Goal: Task Accomplishment & Management: Complete application form

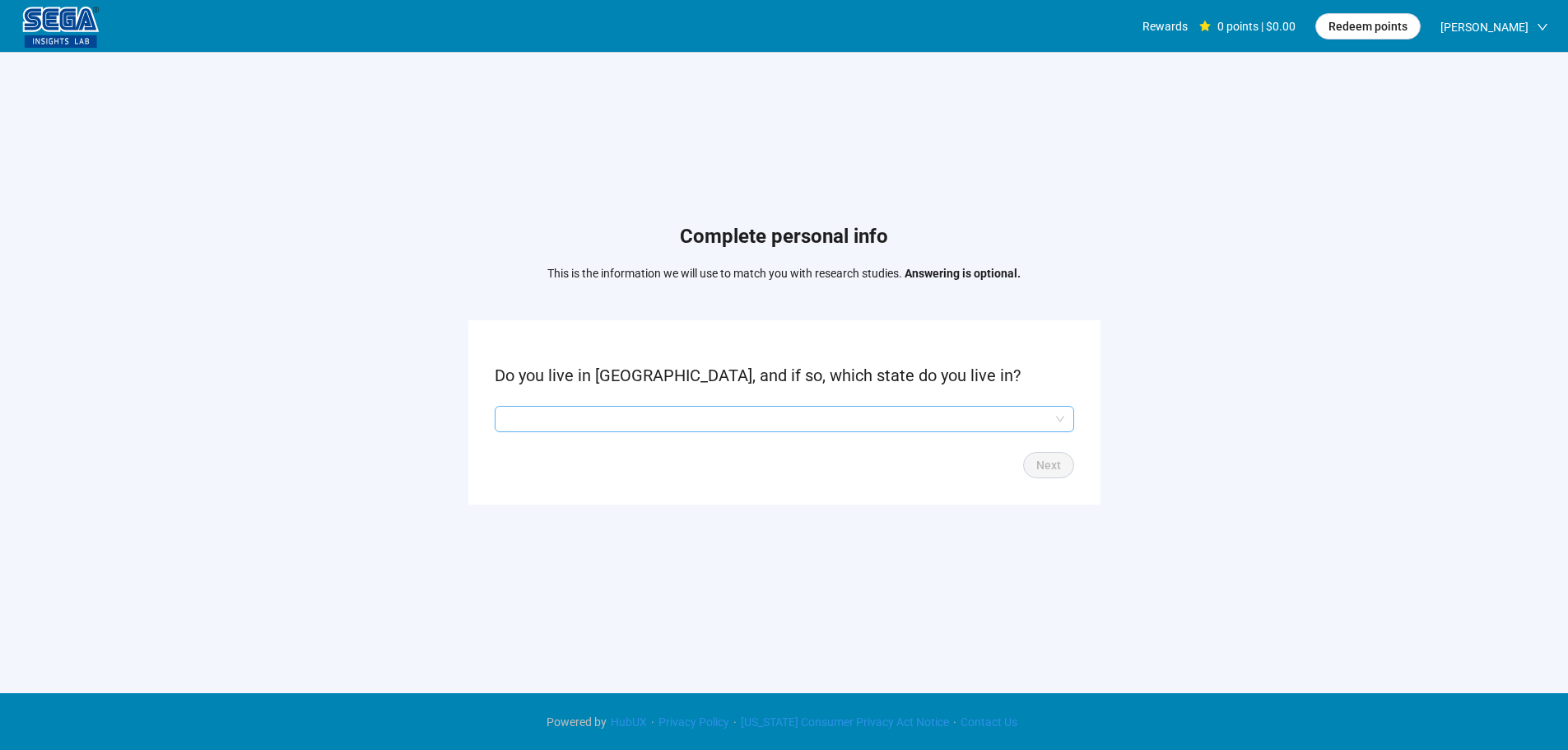
click at [659, 429] on input "search" at bounding box center [784, 419] width 559 height 25
click at [616, 421] on input "search" at bounding box center [784, 419] width 559 height 25
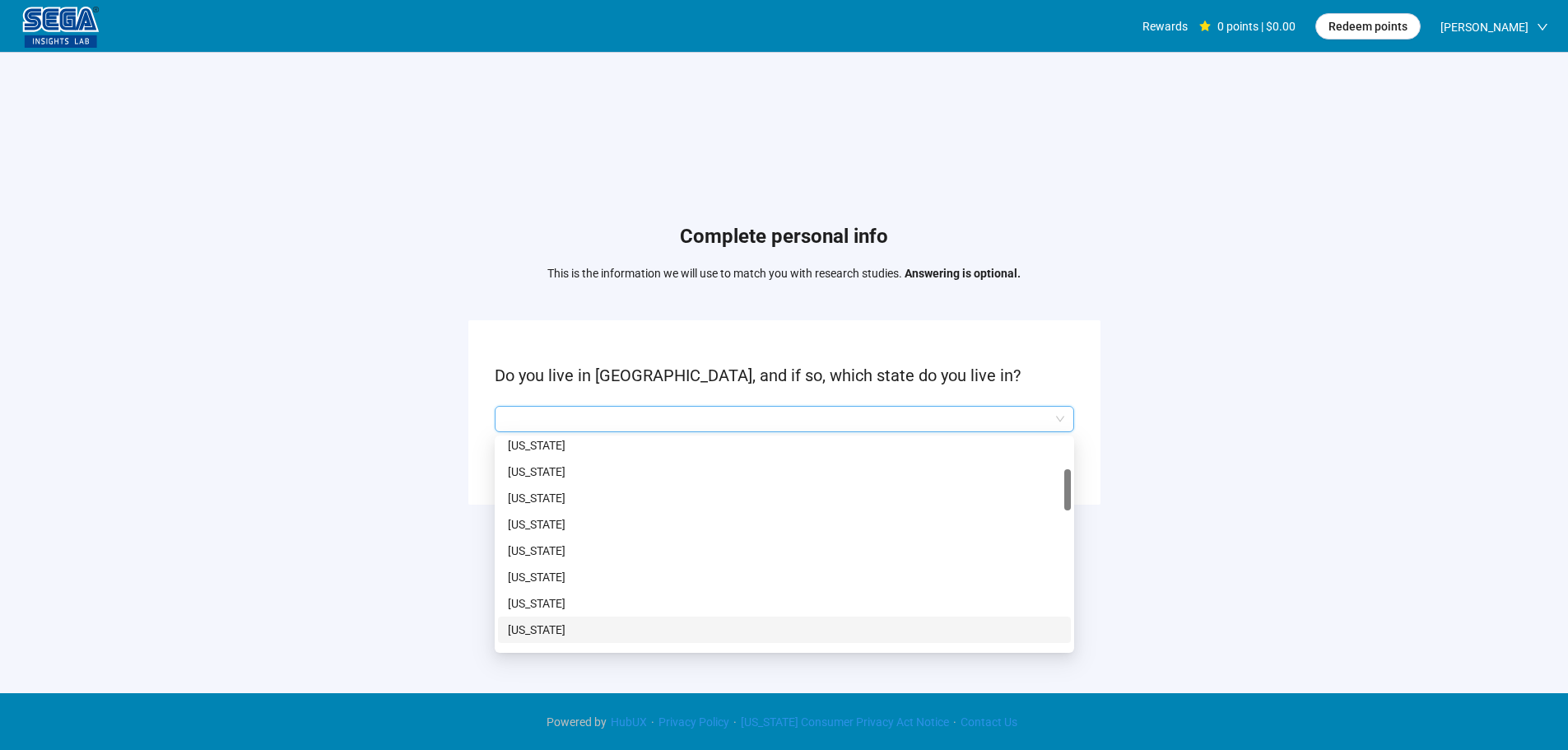
scroll to position [329, 0]
click at [530, 497] on p "[US_STATE]" at bounding box center [784, 492] width 553 height 18
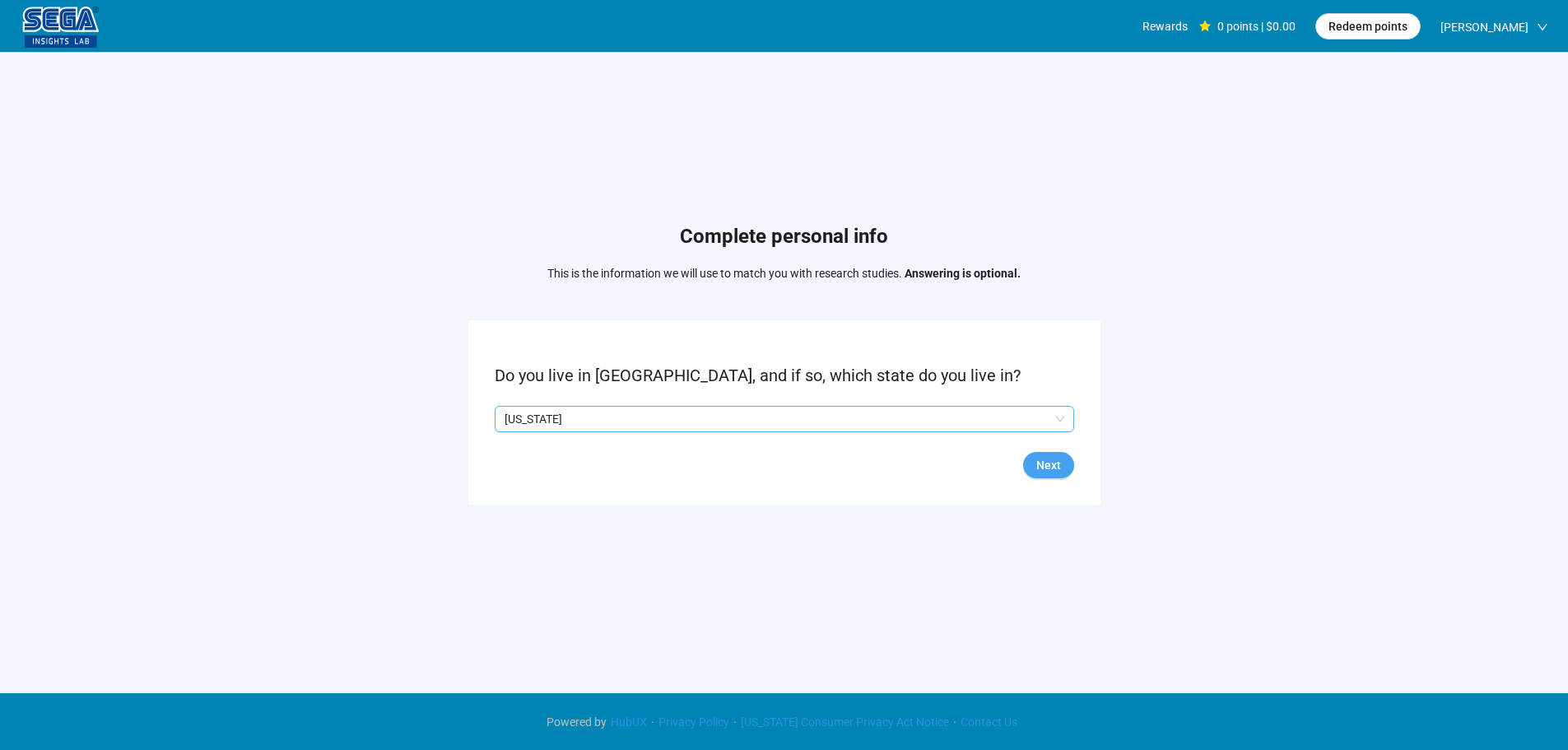
click at [1051, 469] on span "Next" at bounding box center [1048, 465] width 25 height 18
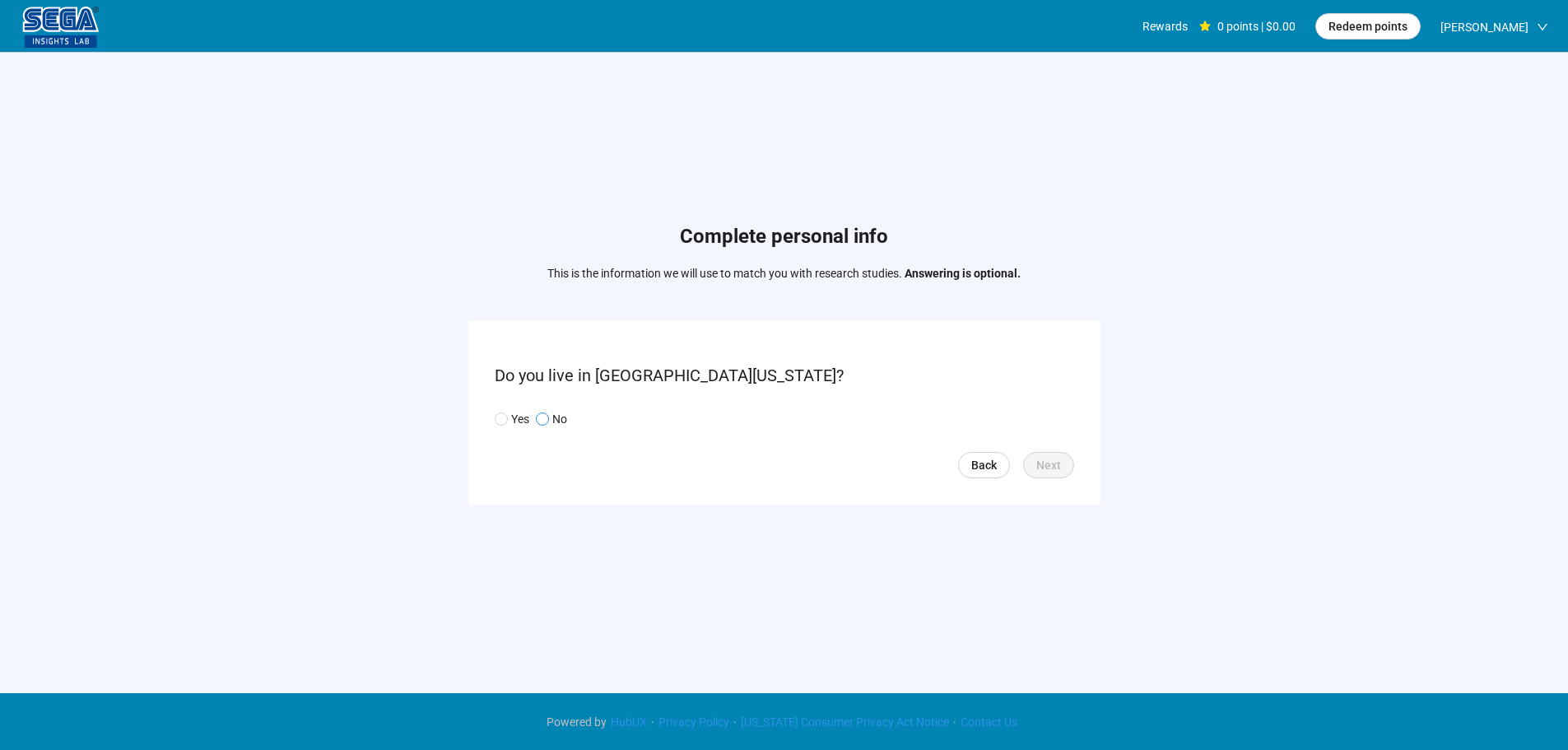
click at [547, 420] on span at bounding box center [542, 419] width 13 height 13
click at [1058, 465] on span "Next" at bounding box center [1048, 465] width 25 height 18
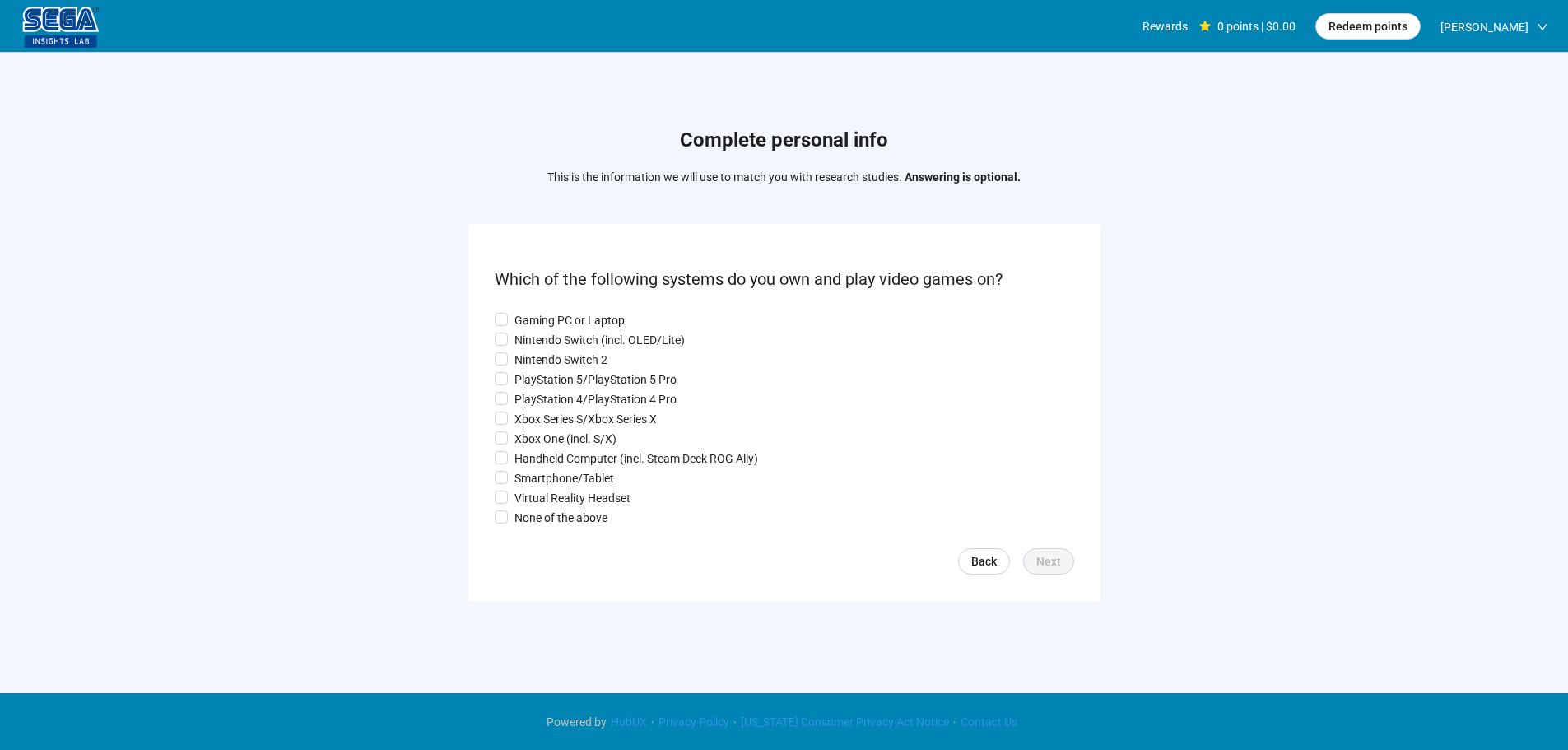
click at [544, 303] on form "Which of the following systems do you own and play video games on? Gaming PC or…" at bounding box center [784, 412] width 632 height 376
click at [536, 320] on p "Gaming PC or Laptop" at bounding box center [570, 320] width 111 height 18
click at [534, 346] on p "Nintendo Switch (incl. OLED/Lite)" at bounding box center [600, 340] width 171 height 18
click at [533, 386] on p "PlayStation 5/PlayStation 5 Pro" at bounding box center [596, 380] width 162 height 18
click at [538, 422] on p "Xbox Series S/Xbox Series X" at bounding box center [586, 419] width 143 height 18
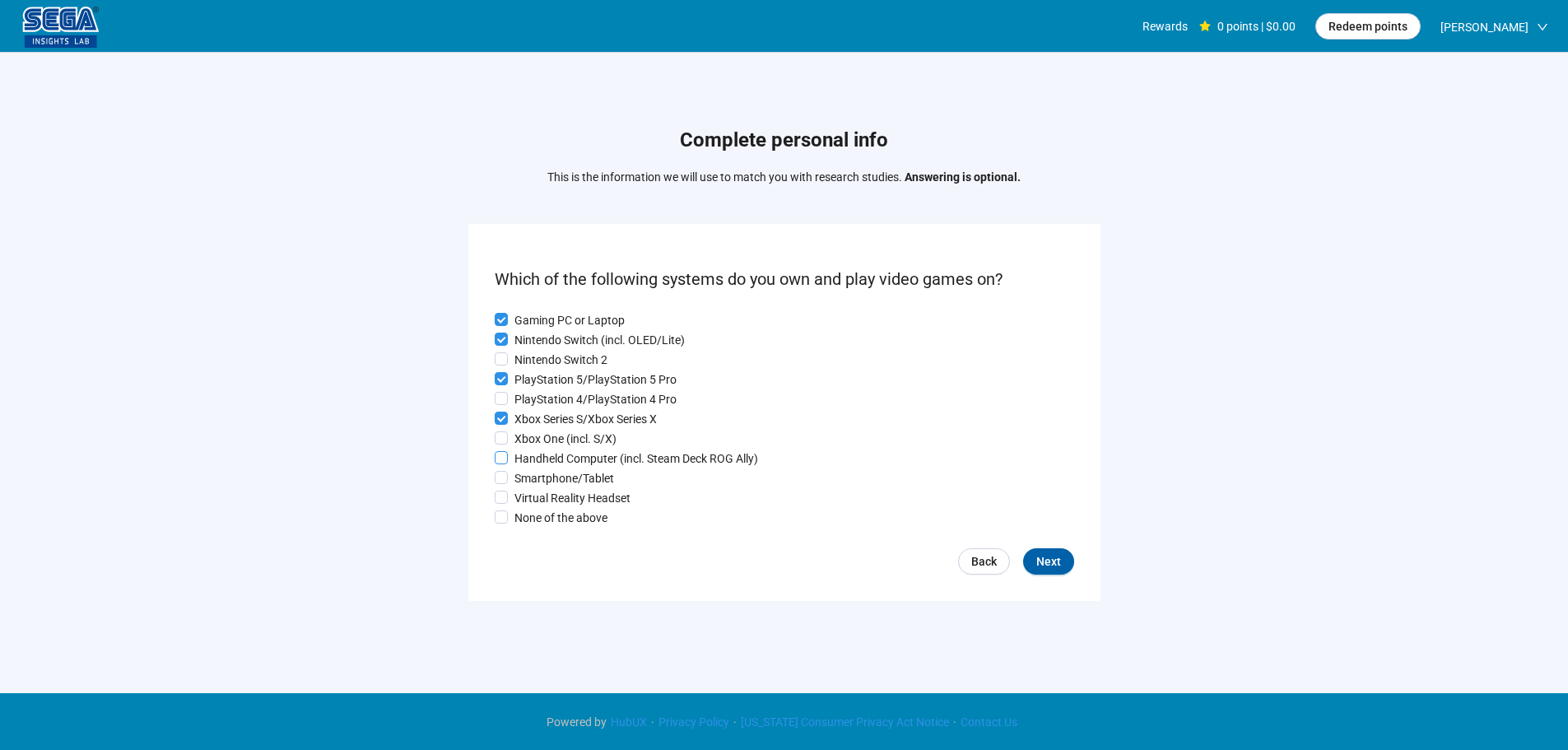
click at [535, 447] on p "Xbox One (incl. S/X)" at bounding box center [566, 439] width 102 height 18
click at [544, 483] on p "Smartphone/Tablet" at bounding box center [564, 479] width 100 height 18
click at [541, 507] on p "Virtual Reality Headset" at bounding box center [572, 498] width 116 height 18
click at [1050, 570] on span "Next" at bounding box center [1048, 561] width 25 height 18
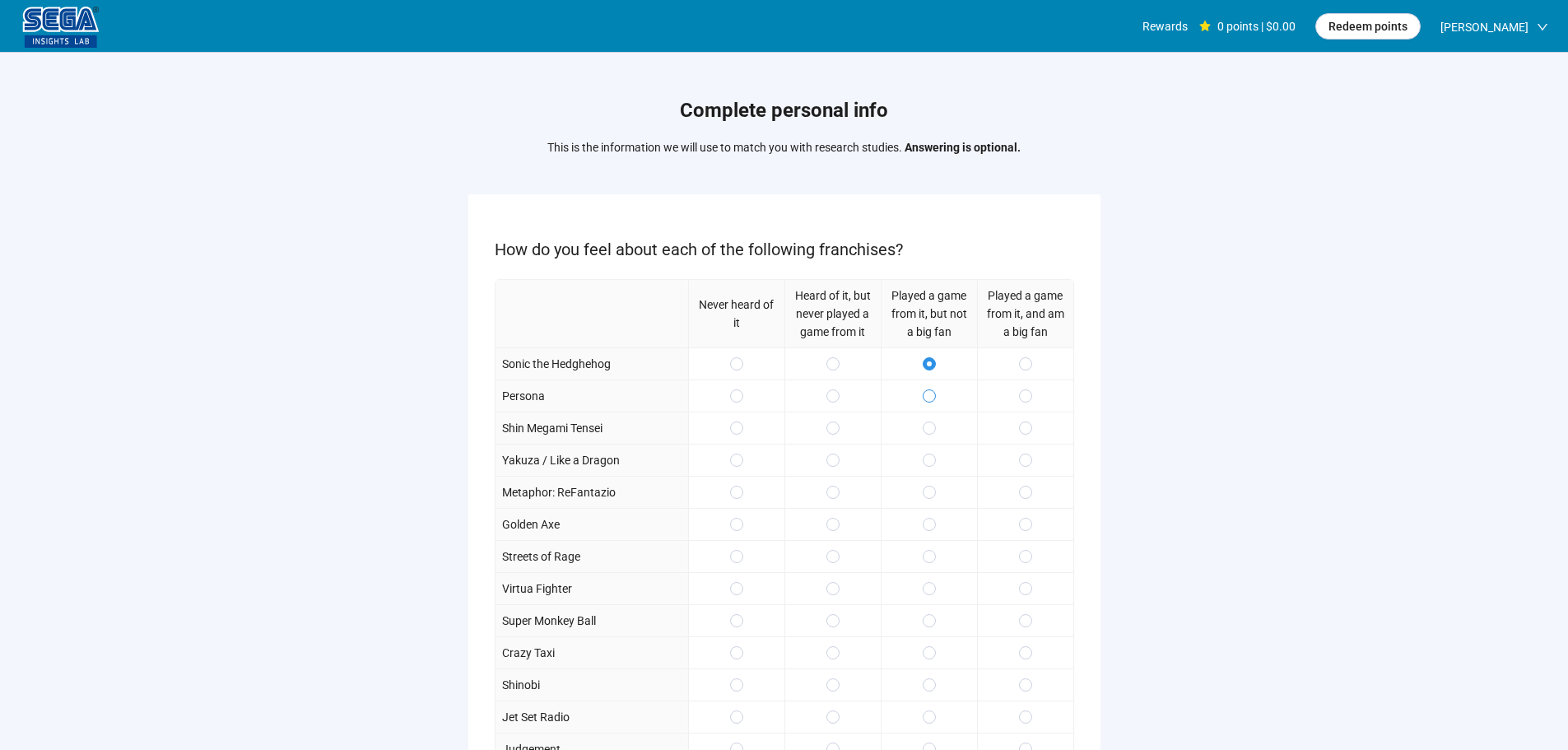
drag, startPoint x: 930, startPoint y: 389, endPoint x: 935, endPoint y: 400, distance: 12.1
click at [930, 389] on label at bounding box center [929, 396] width 13 height 18
click at [1020, 422] on span at bounding box center [1025, 428] width 13 height 13
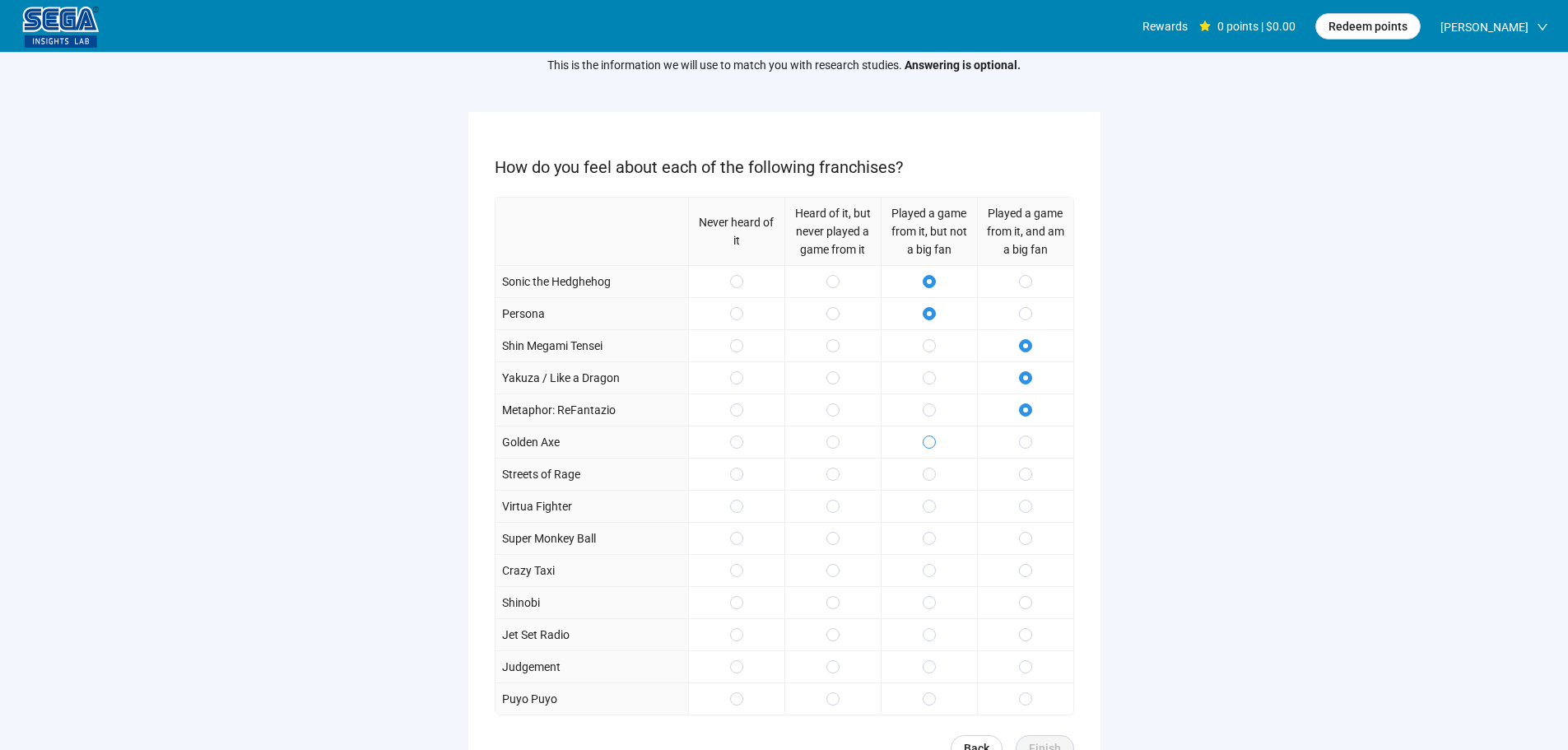
click at [933, 446] on span at bounding box center [929, 442] width 13 height 13
click at [930, 521] on div at bounding box center [928, 506] width 97 height 32
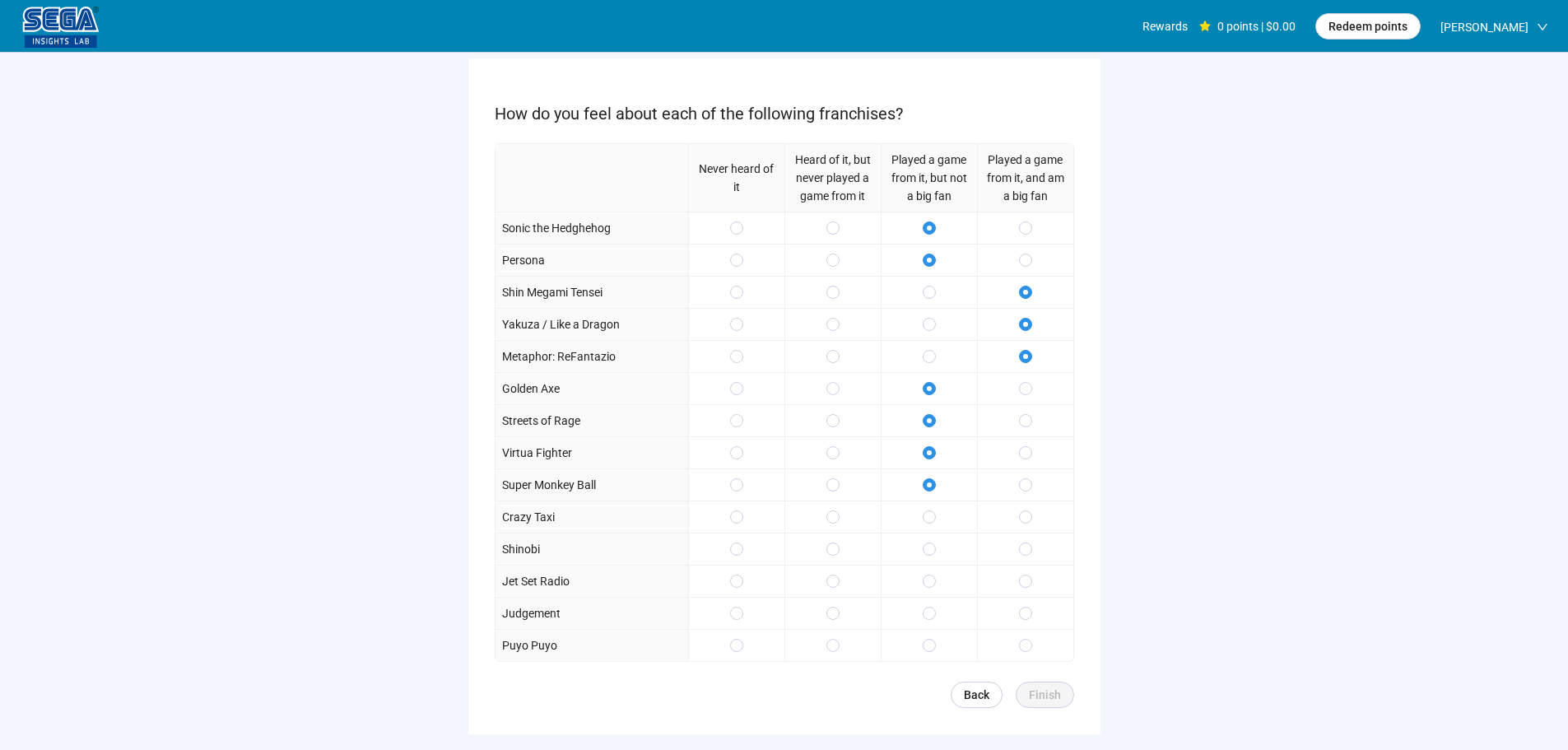
scroll to position [165, 0]
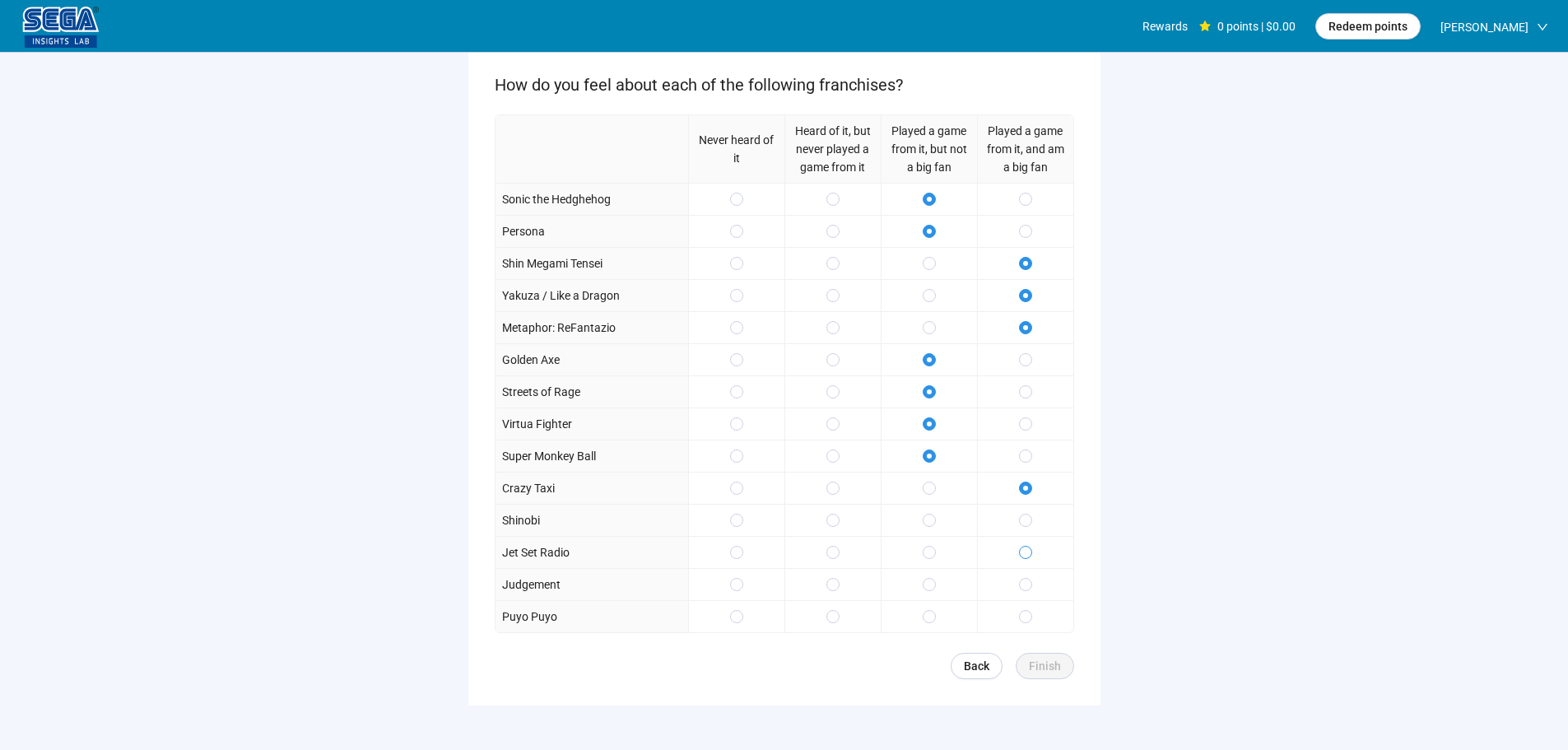
drag, startPoint x: 1017, startPoint y: 519, endPoint x: 1021, endPoint y: 543, distance: 24.3
click at [1017, 520] on div at bounding box center [1024, 520] width 97 height 32
click at [1021, 543] on label at bounding box center [1025, 552] width 13 height 18
click at [930, 528] on label at bounding box center [929, 521] width 13 height 18
click at [930, 611] on label at bounding box center [929, 616] width 13 height 18
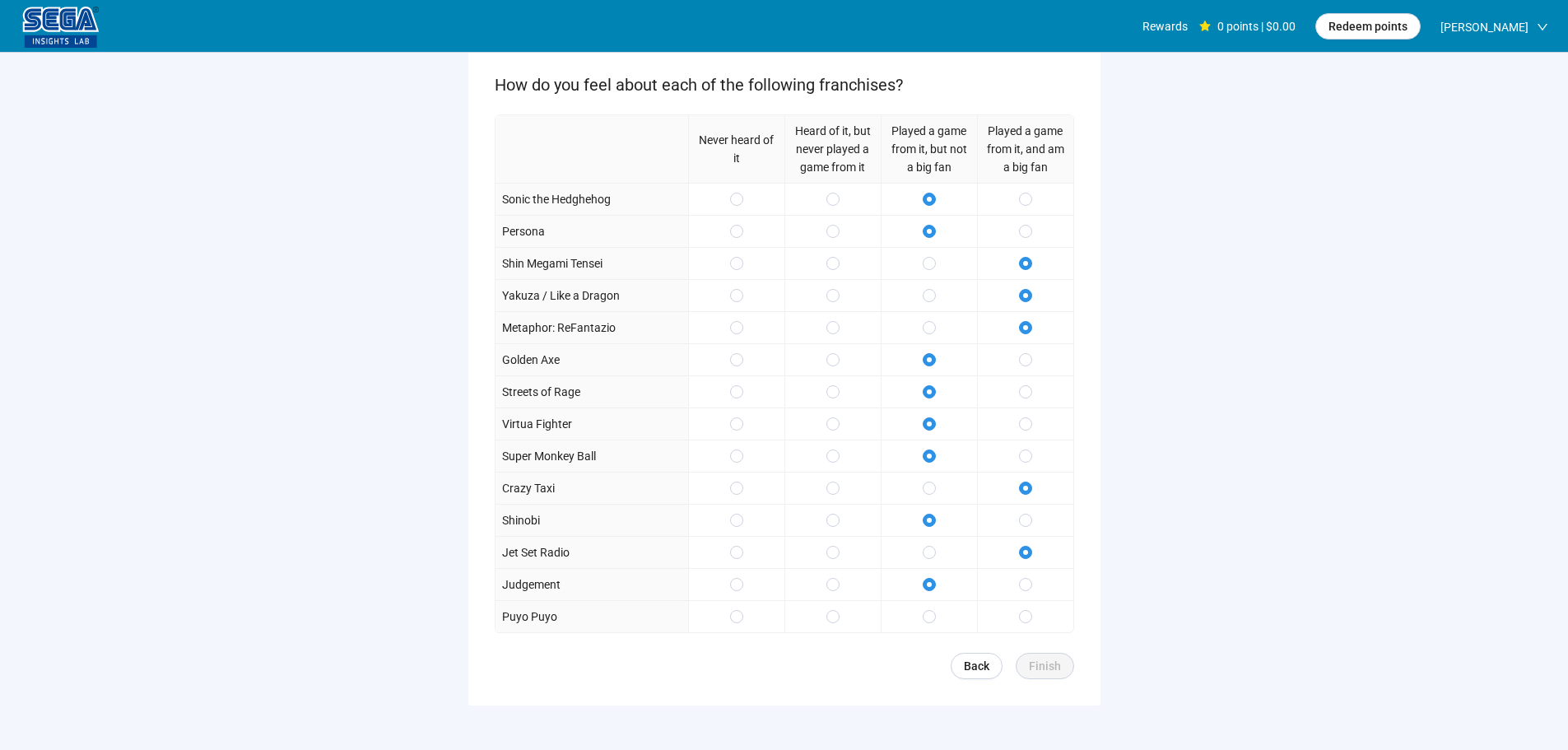
click at [916, 619] on div at bounding box center [928, 616] width 97 height 32
click at [1053, 658] on span "Finish" at bounding box center [1044, 666] width 32 height 18
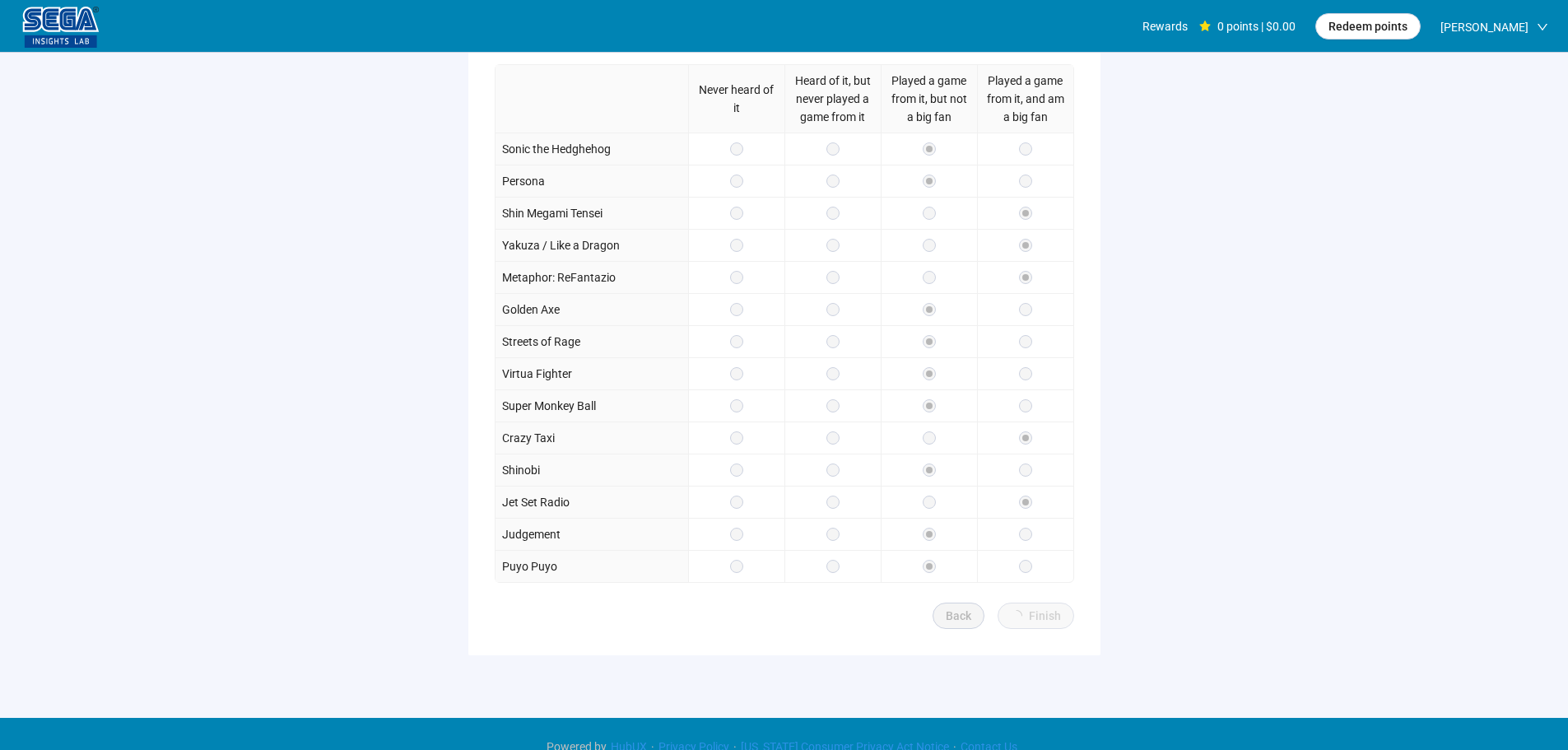
scroll to position [240, 0]
